Goal: Browse casually

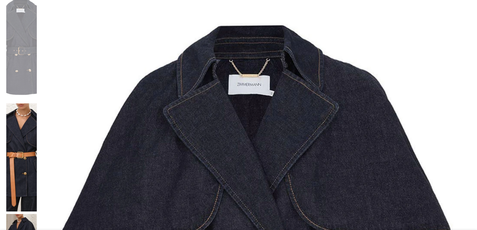
scroll to position [0, 53]
click at [37, 26] on img at bounding box center [21, 47] width 31 height 108
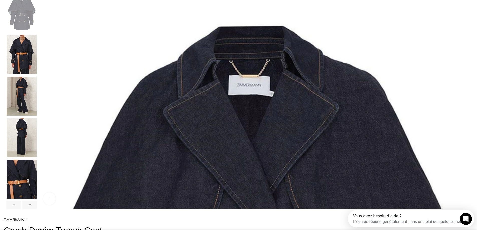
scroll to position [0, 158]
click at [37, 107] on img "3 / 8" at bounding box center [21, 96] width 31 height 39
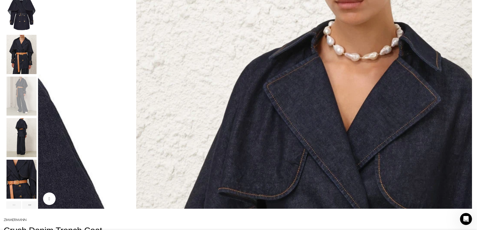
scroll to position [0, 264]
click at [37, 146] on img "4 / 8" at bounding box center [21, 137] width 31 height 39
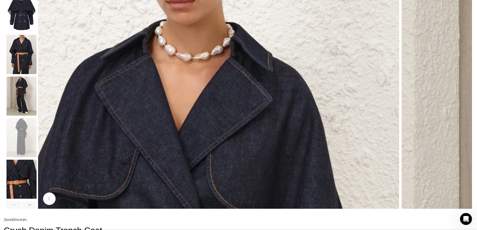
click at [37, 185] on img "5 / 8" at bounding box center [21, 179] width 31 height 39
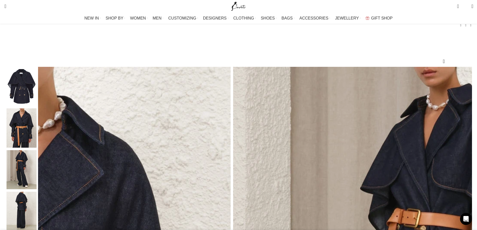
scroll to position [50, 0]
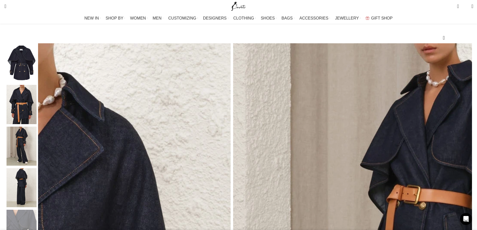
click at [37, 140] on img "3 / 8" at bounding box center [21, 146] width 31 height 39
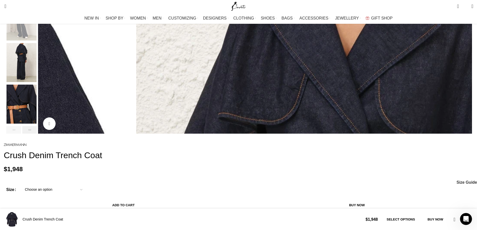
scroll to position [0, 527]
click at [37, 134] on div "Next slide" at bounding box center [29, 130] width 15 height 8
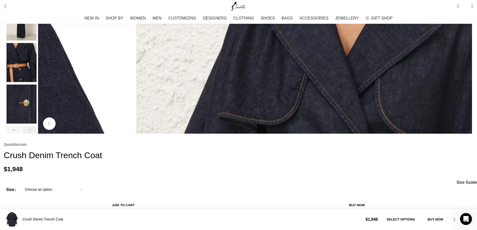
click at [37, 134] on div "Next slide" at bounding box center [29, 130] width 15 height 8
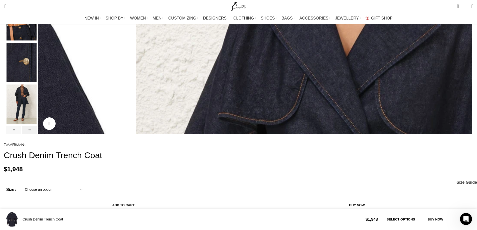
click at [37, 134] on div "Next slide" at bounding box center [29, 130] width 15 height 8
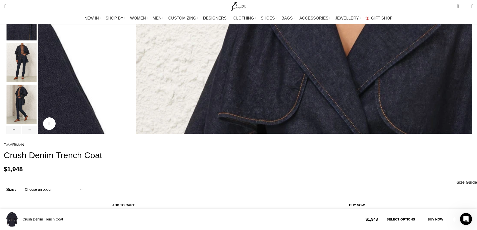
click at [37, 64] on img "7 / 8" at bounding box center [21, 62] width 31 height 39
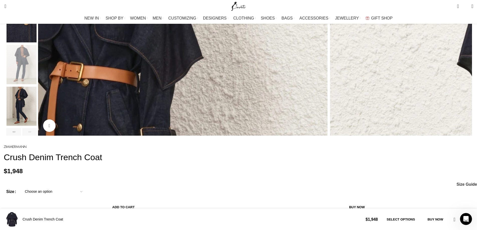
scroll to position [175, 0]
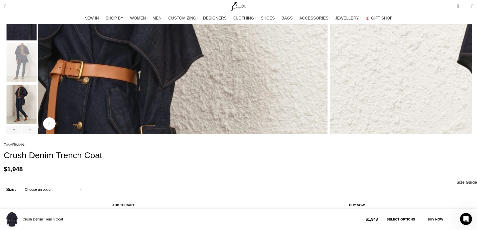
click at [37, 103] on img "8 / 8" at bounding box center [21, 104] width 31 height 39
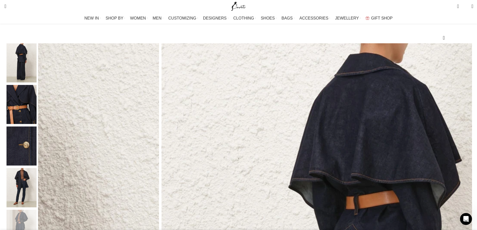
scroll to position [0, 791]
click at [37, 113] on img "5 / 8" at bounding box center [21, 104] width 31 height 39
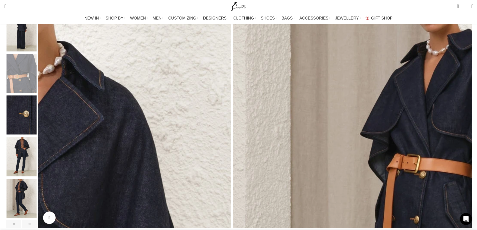
scroll to position [150, 0]
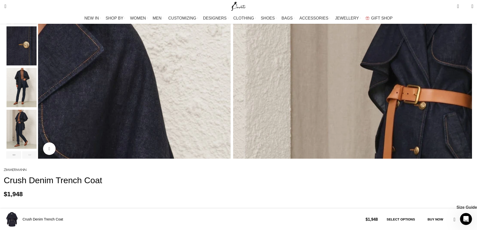
click at [37, 134] on img "8 / 8" at bounding box center [21, 129] width 31 height 39
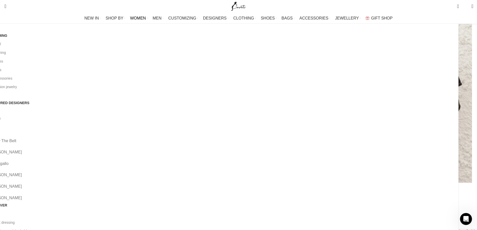
scroll to position [50, 0]
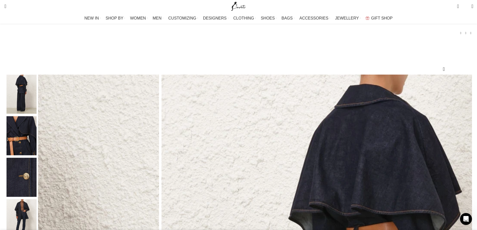
scroll to position [0, 0]
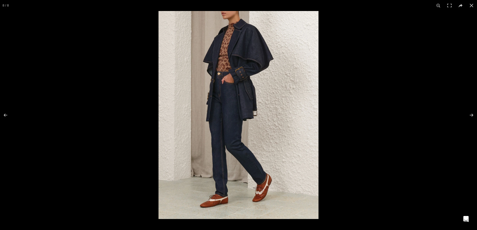
scroll to position [0, 105]
click at [3, 115] on button at bounding box center [9, 115] width 18 height 25
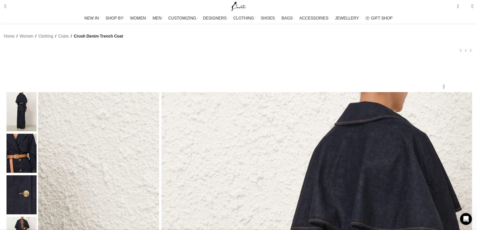
scroll to position [0, 0]
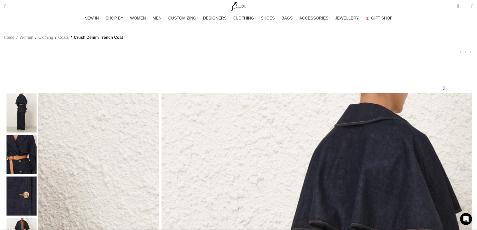
click at [37, 120] on img "4 / 8" at bounding box center [21, 112] width 31 height 39
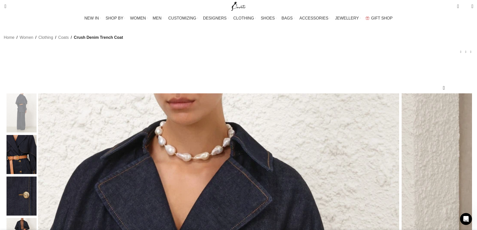
scroll to position [0, 316]
click at [37, 153] on img "5 / 8" at bounding box center [21, 154] width 31 height 39
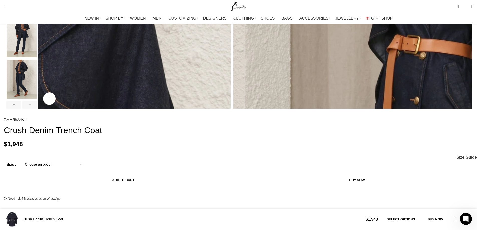
scroll to position [0, 422]
click at [37, 89] on img "8 / 8" at bounding box center [21, 79] width 31 height 39
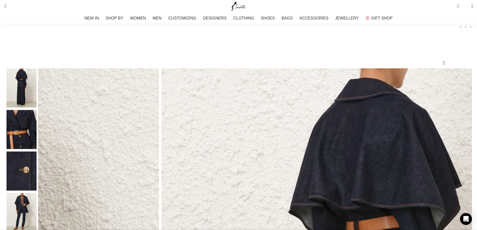
scroll to position [0, 474]
click at [37, 100] on img "4 / 8" at bounding box center [21, 87] width 31 height 39
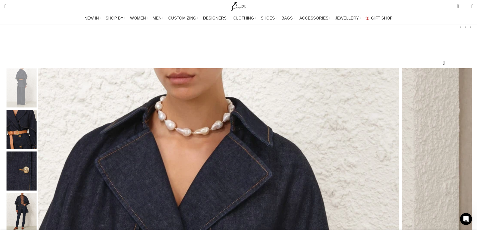
click at [37, 134] on img "5 / 8" at bounding box center [21, 129] width 31 height 39
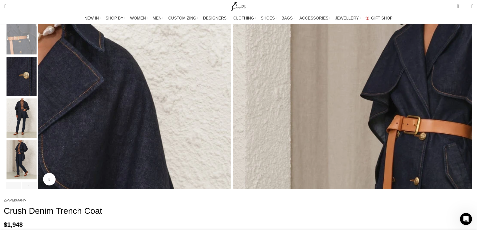
scroll to position [125, 0]
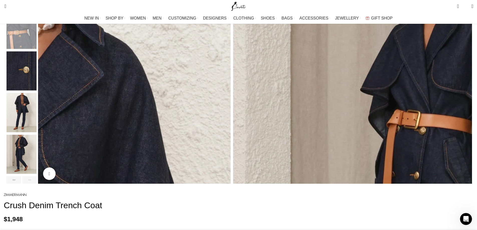
click at [37, 120] on img "7 / 8" at bounding box center [21, 112] width 31 height 39
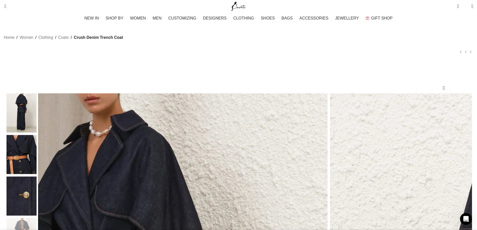
scroll to position [0, 264]
